Goal: Navigation & Orientation: Find specific page/section

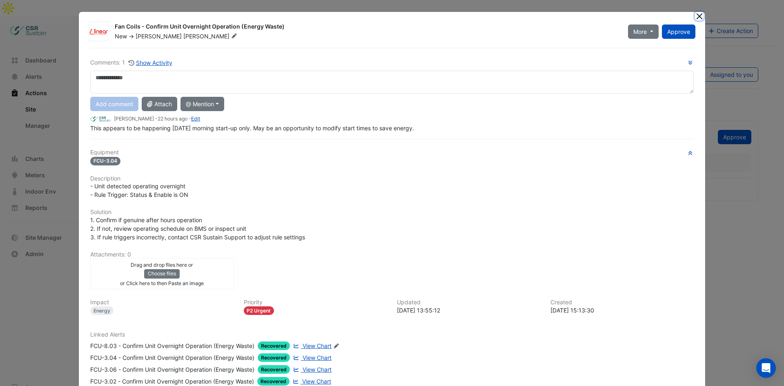
click at [695, 16] on button "Close" at bounding box center [699, 16] width 9 height 9
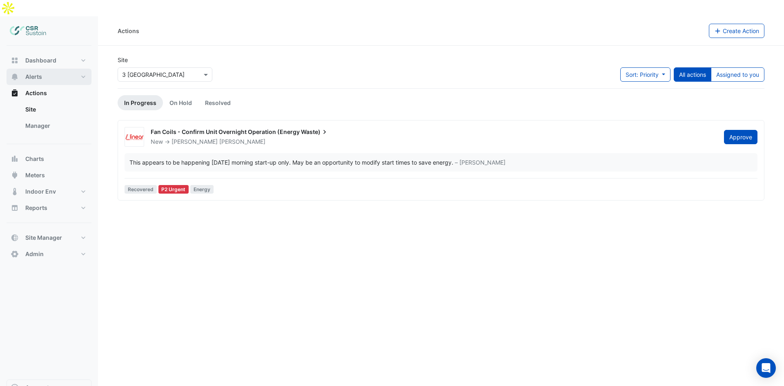
click at [57, 69] on button "Alerts" at bounding box center [49, 77] width 85 height 16
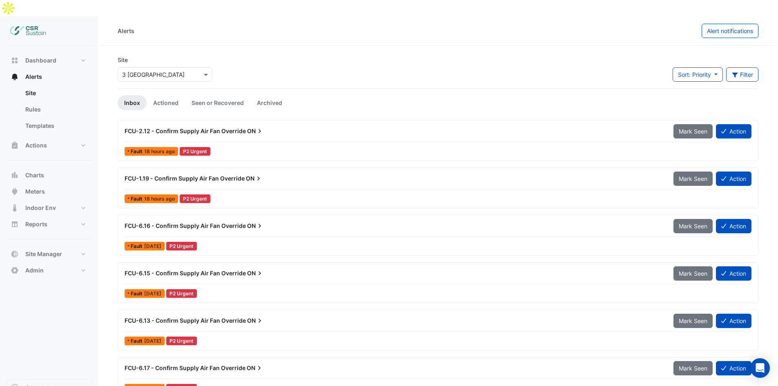
scroll to position [2, 0]
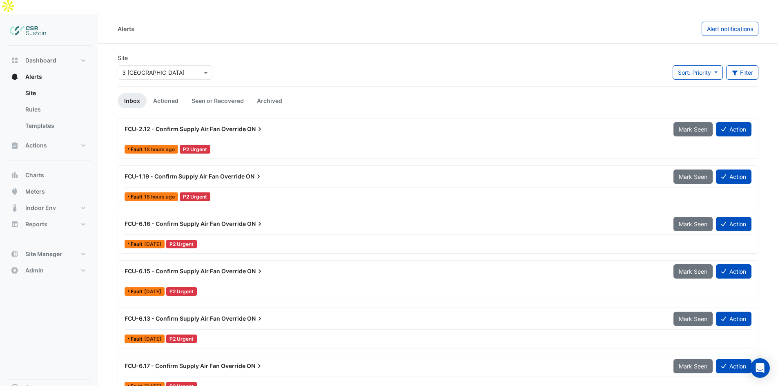
drag, startPoint x: 219, startPoint y: 245, endPoint x: 215, endPoint y: 269, distance: 24.0
click at [159, 62] on div "× [STREET_ADDRESS]" at bounding box center [165, 71] width 98 height 18
drag, startPoint x: 160, startPoint y: 53, endPoint x: 162, endPoint y: 58, distance: 4.6
click at [161, 69] on input "text" at bounding box center [156, 73] width 69 height 9
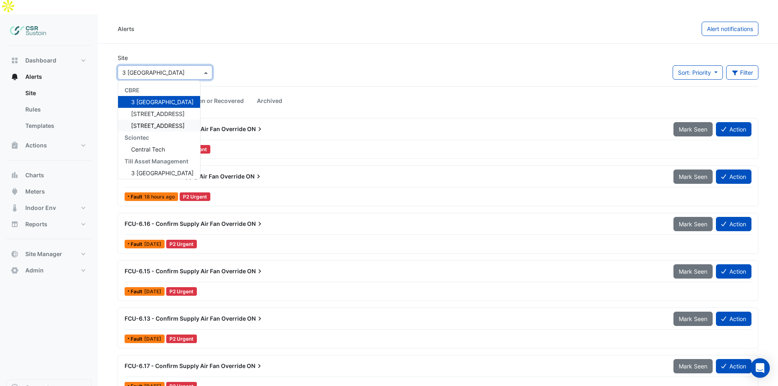
click at [157, 120] on div "[STREET_ADDRESS]" at bounding box center [159, 126] width 82 height 12
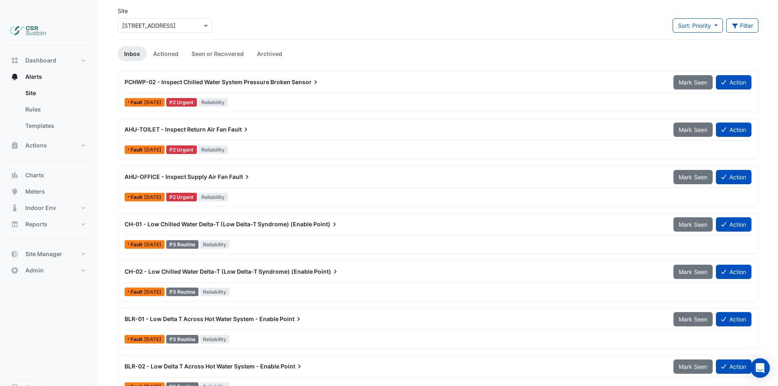
drag, startPoint x: 329, startPoint y: 177, endPoint x: 328, endPoint y: 201, distance: 23.7
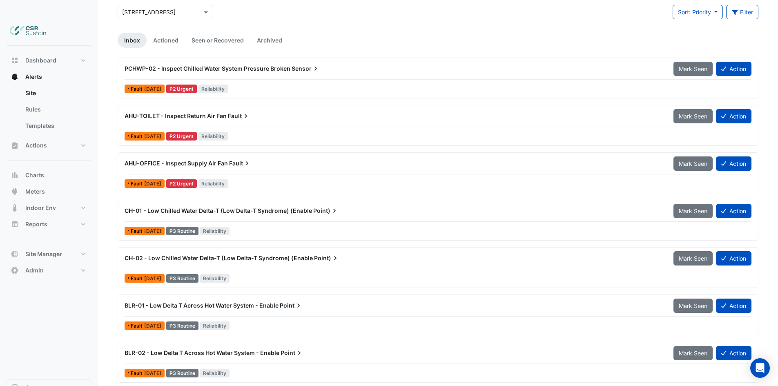
drag, startPoint x: 325, startPoint y: 152, endPoint x: 324, endPoint y: 165, distance: 13.1
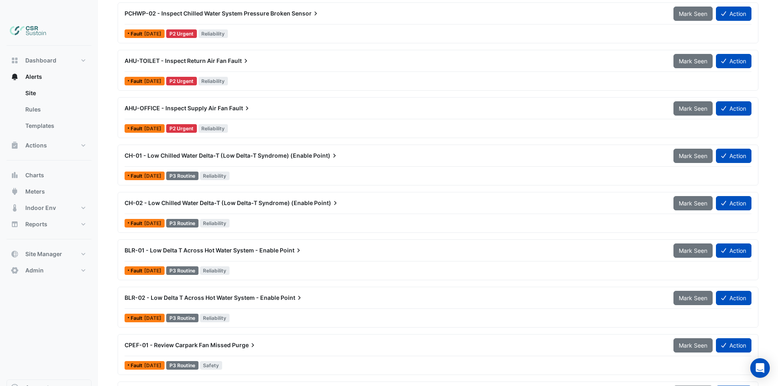
scroll to position [191, 0]
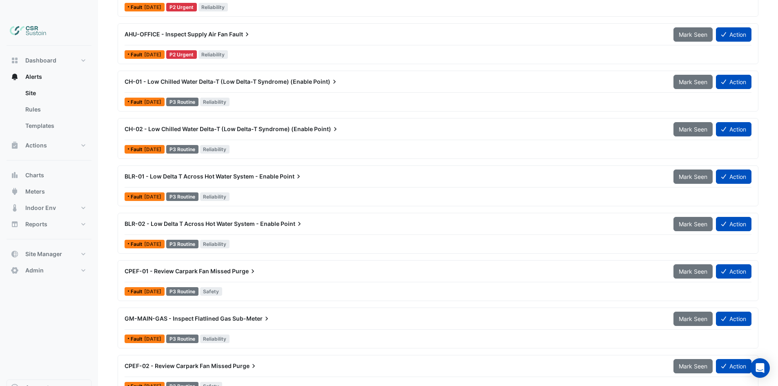
drag, startPoint x: 315, startPoint y: 144, endPoint x: 324, endPoint y: 194, distance: 50.2
drag, startPoint x: 329, startPoint y: 216, endPoint x: 331, endPoint y: 261, distance: 44.9
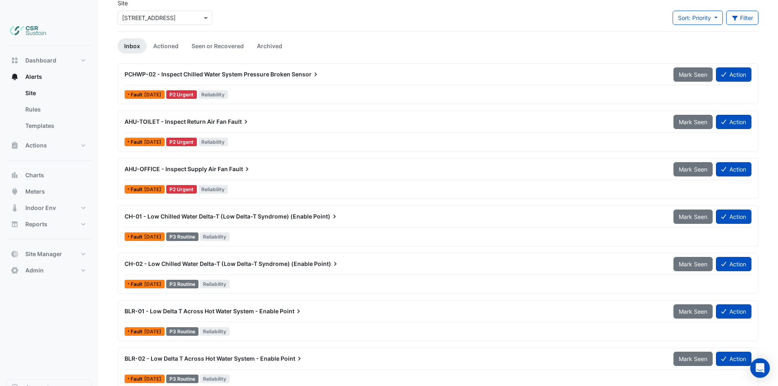
scroll to position [0, 0]
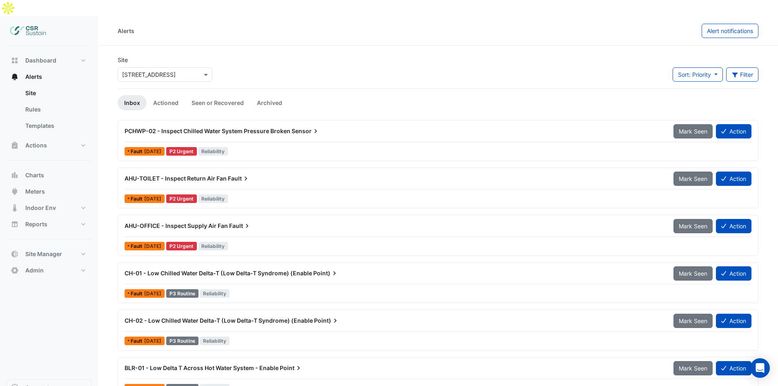
drag, startPoint x: 331, startPoint y: 265, endPoint x: 303, endPoint y: 122, distance: 145.6
click at [134, 95] on link "Inbox" at bounding box center [132, 102] width 29 height 15
click at [150, 95] on link "Actioned" at bounding box center [166, 102] width 38 height 15
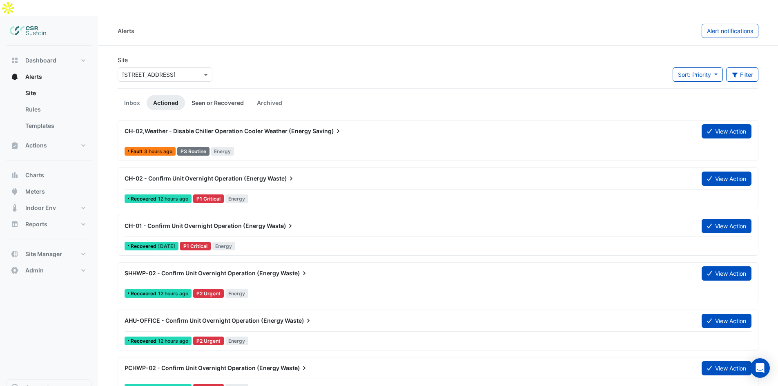
click at [207, 95] on link "Seen or Recovered" at bounding box center [217, 102] width 65 height 15
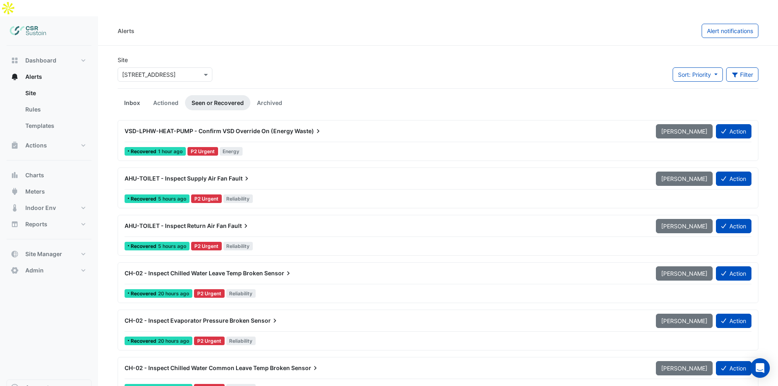
click at [130, 95] on link "Inbox" at bounding box center [132, 102] width 29 height 15
